Goal: Task Accomplishment & Management: Use online tool/utility

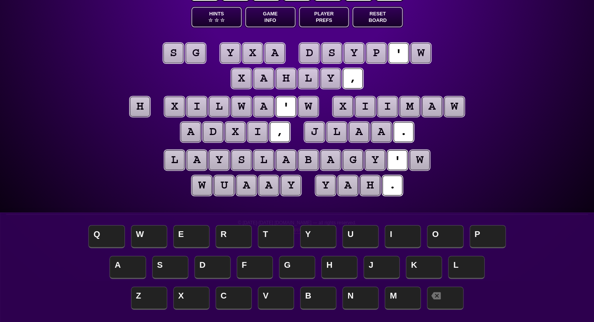
scroll to position [41, 0]
click at [264, 18] on button "Game Info" at bounding box center [270, 17] width 50 height 20
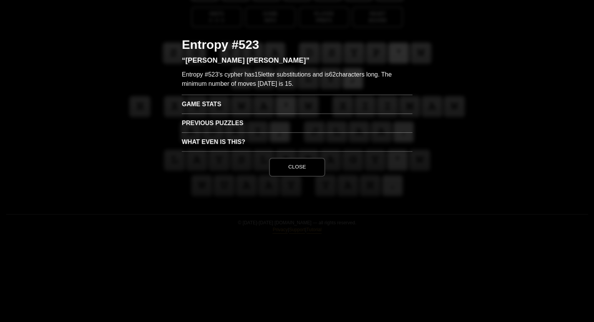
scroll to position [0, 0]
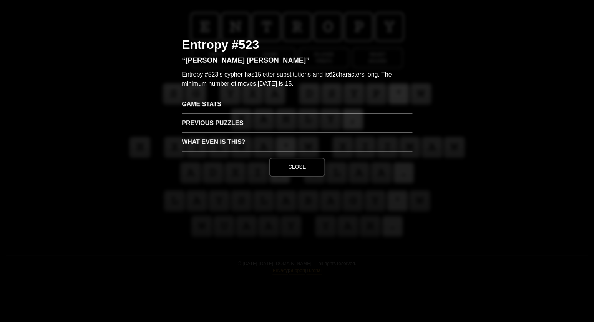
click at [196, 106] on h3 "Game Stats" at bounding box center [297, 104] width 231 height 19
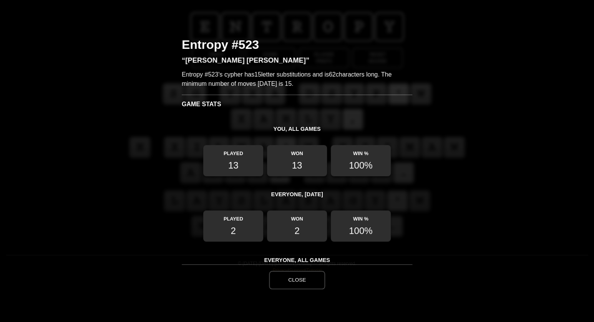
click at [299, 279] on button "Close" at bounding box center [297, 280] width 56 height 18
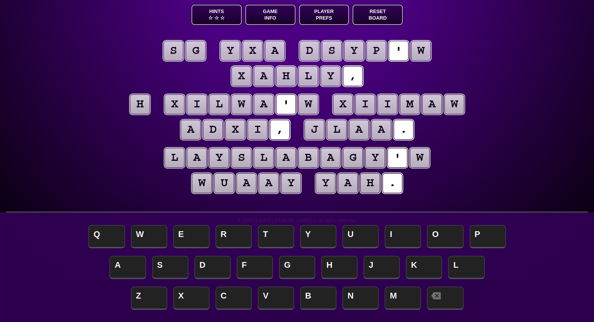
scroll to position [43, 0]
click at [139, 108] on puzzle-tile "h" at bounding box center [140, 104] width 20 height 20
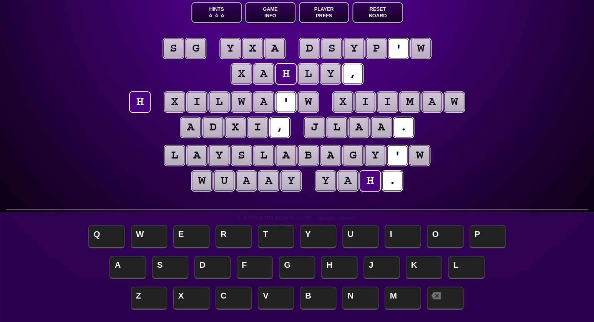
scroll to position [45, 0]
click at [131, 266] on span "A" at bounding box center [128, 267] width 36 height 23
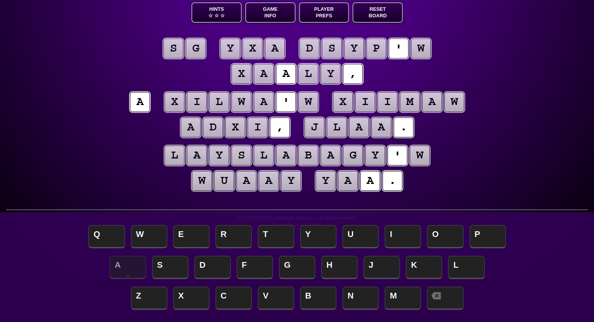
click at [419, 153] on puzzle-tile "w" at bounding box center [420, 155] width 20 height 20
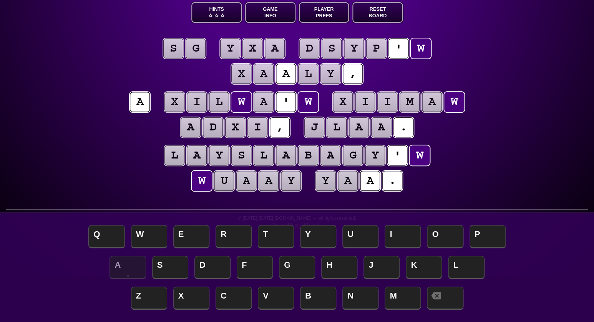
scroll to position [48, 0]
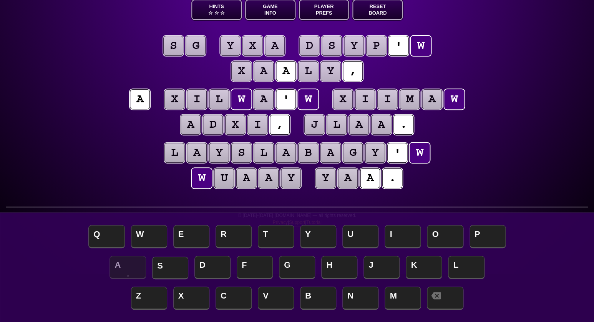
click at [164, 270] on span "S" at bounding box center [170, 267] width 36 height 23
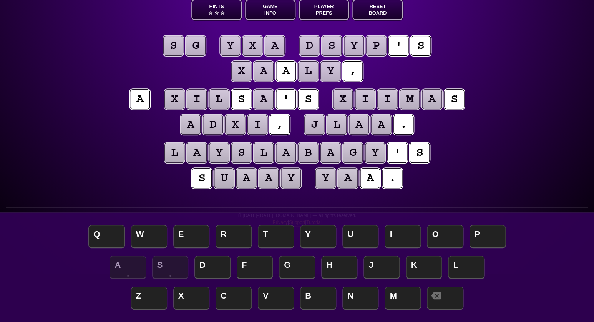
click at [361, 122] on puzzle-tile "a" at bounding box center [359, 125] width 20 height 20
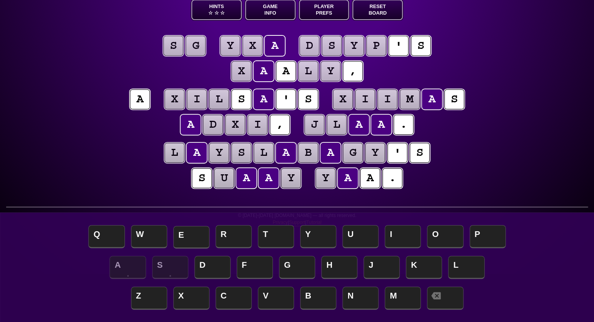
click at [189, 236] on span "E" at bounding box center [191, 237] width 36 height 23
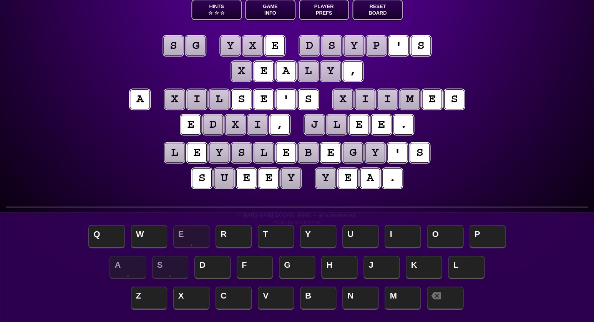
click at [236, 47] on puzzle-tile "y" at bounding box center [230, 46] width 20 height 20
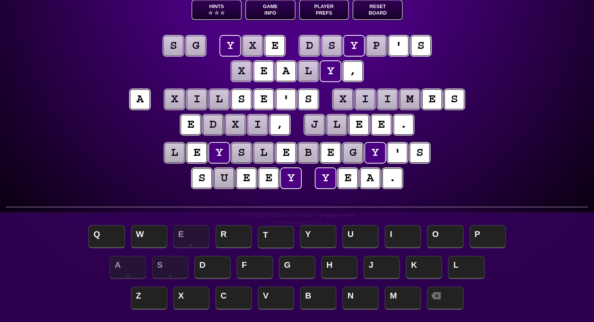
click at [274, 233] on span "T" at bounding box center [276, 237] width 36 height 23
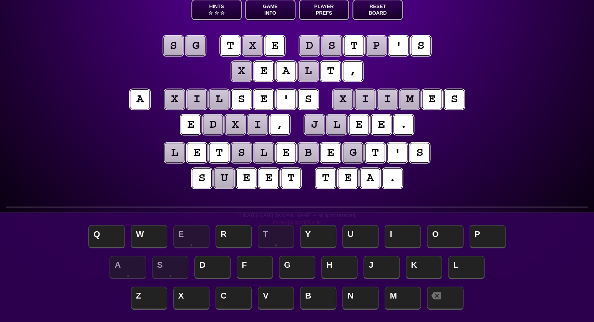
click at [254, 43] on puzzle-tile "x" at bounding box center [252, 46] width 20 height 20
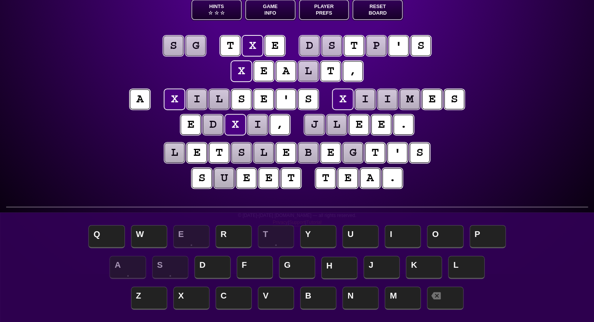
click at [331, 270] on span "H" at bounding box center [339, 267] width 36 height 23
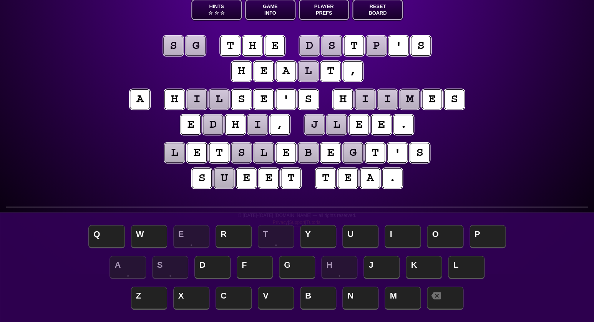
click at [313, 73] on puzzle-tile "l" at bounding box center [308, 71] width 20 height 20
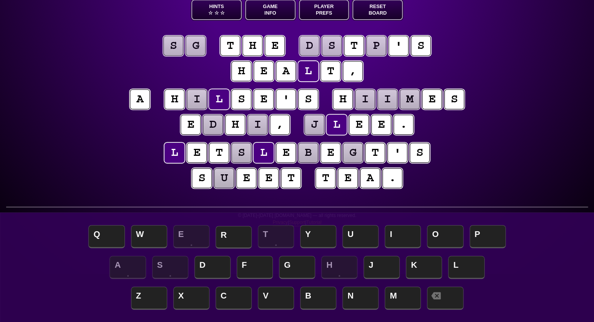
click at [226, 236] on span "R" at bounding box center [234, 237] width 36 height 23
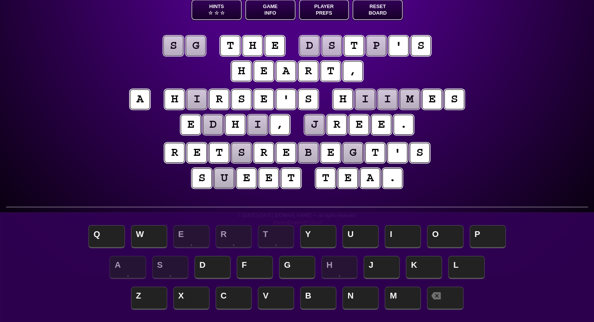
click at [179, 47] on puzzle-tile "s" at bounding box center [173, 46] width 20 height 20
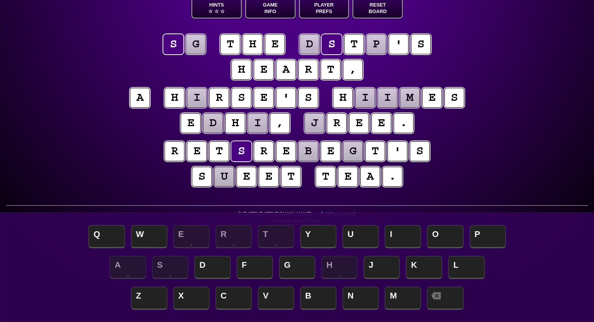
scroll to position [50, 0]
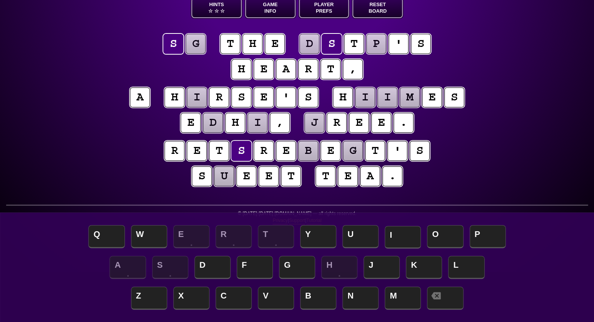
drag, startPoint x: 399, startPoint y: 234, endPoint x: 396, endPoint y: 231, distance: 4.1
click at [398, 233] on span "I" at bounding box center [403, 237] width 36 height 23
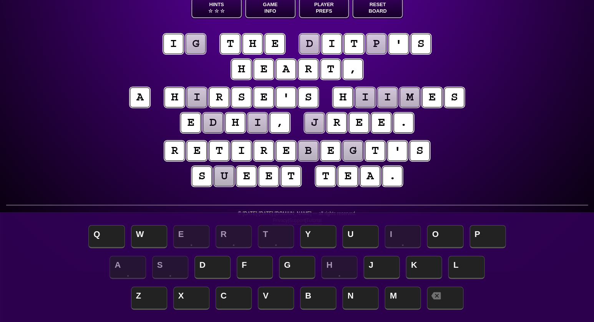
click at [191, 44] on puzzle-tile "g" at bounding box center [196, 44] width 20 height 20
click at [353, 291] on span "N" at bounding box center [360, 298] width 36 height 23
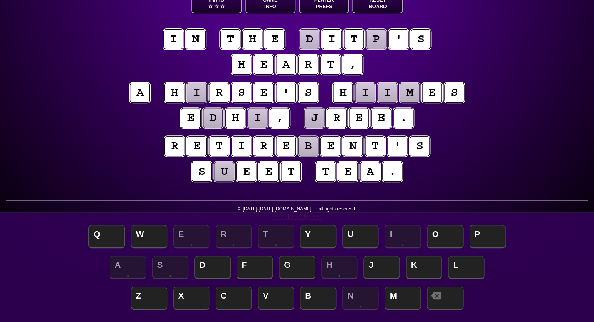
scroll to position [55, 0]
click at [194, 88] on puzzle-tile "i" at bounding box center [197, 93] width 20 height 20
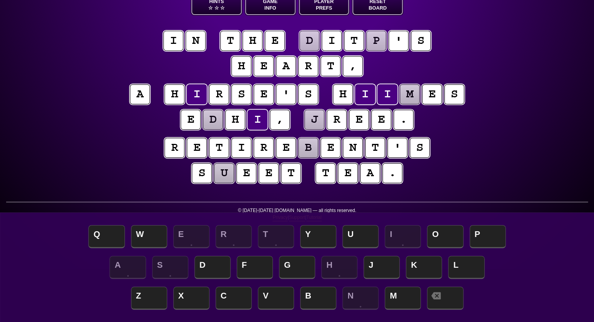
scroll to position [53, 0]
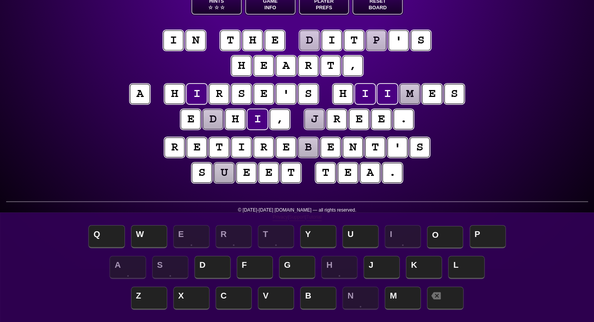
click at [438, 233] on span "O" at bounding box center [445, 237] width 36 height 23
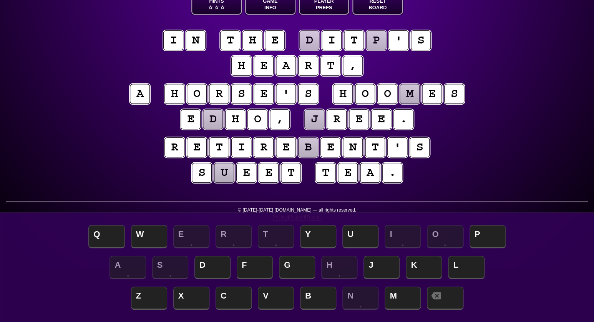
click at [407, 93] on puzzle-tile "m" at bounding box center [410, 94] width 20 height 20
click at [280, 292] on span "V" at bounding box center [276, 298] width 36 height 23
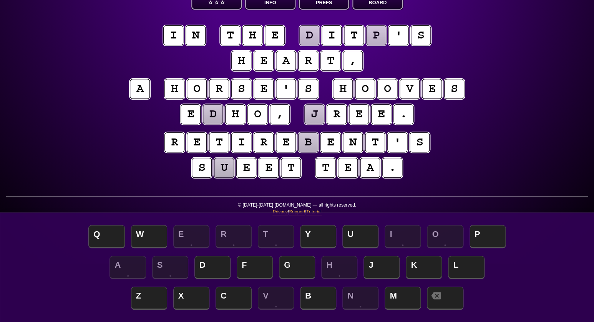
scroll to position [61, 0]
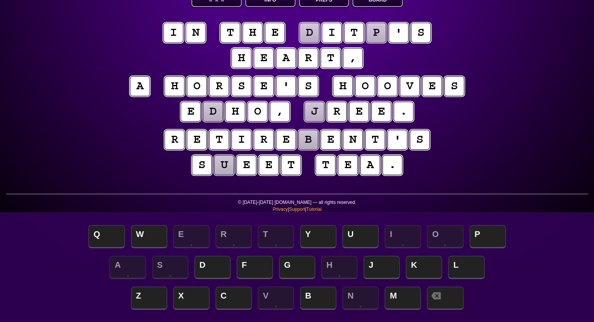
click at [213, 106] on puzzle-tile "d" at bounding box center [213, 111] width 20 height 20
click at [229, 296] on span "C" at bounding box center [234, 298] width 36 height 23
click at [372, 32] on puzzle-tile "p" at bounding box center [376, 33] width 20 height 20
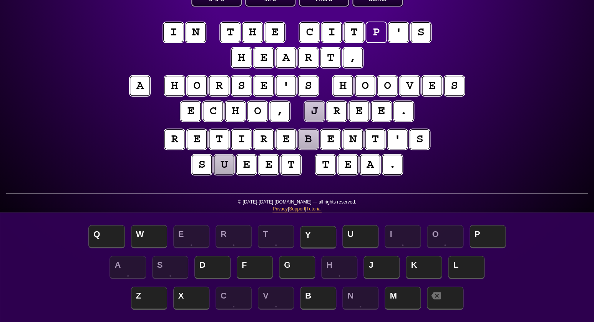
click at [312, 234] on span "Y" at bounding box center [318, 237] width 36 height 23
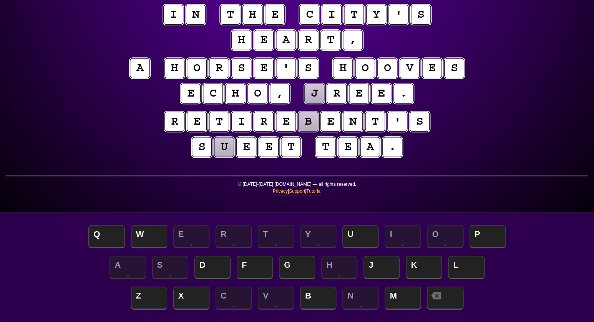
scroll to position [81, 0]
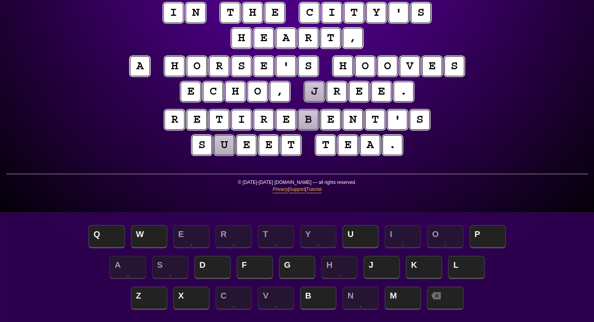
click at [309, 118] on puzzle-tile "b" at bounding box center [308, 120] width 20 height 20
click at [394, 295] on span "M" at bounding box center [403, 298] width 36 height 23
click at [219, 148] on puzzle-tile "u" at bounding box center [224, 145] width 20 height 20
click at [151, 231] on span "W" at bounding box center [149, 237] width 36 height 23
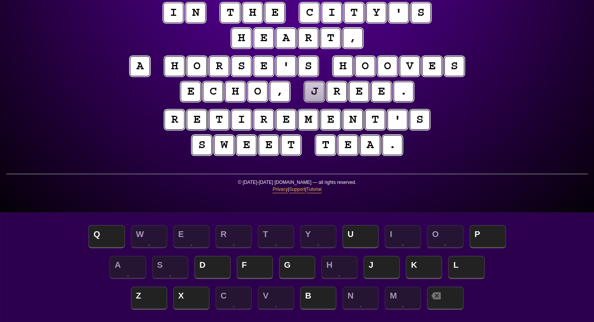
drag, startPoint x: 315, startPoint y: 91, endPoint x: 316, endPoint y: 96, distance: 4.7
click at [315, 91] on puzzle-tile "j" at bounding box center [314, 91] width 20 height 20
click at [259, 269] on span "F" at bounding box center [255, 267] width 36 height 23
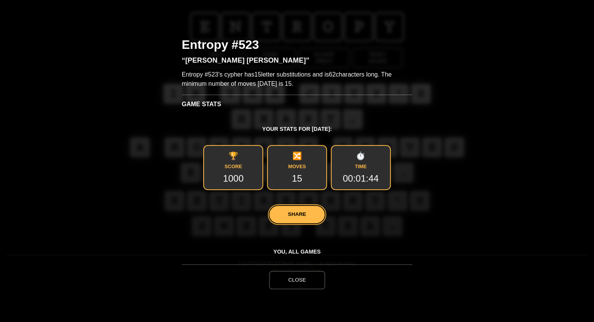
click at [299, 285] on button "Close" at bounding box center [297, 280] width 56 height 18
